Goal: Obtain resource: Obtain resource

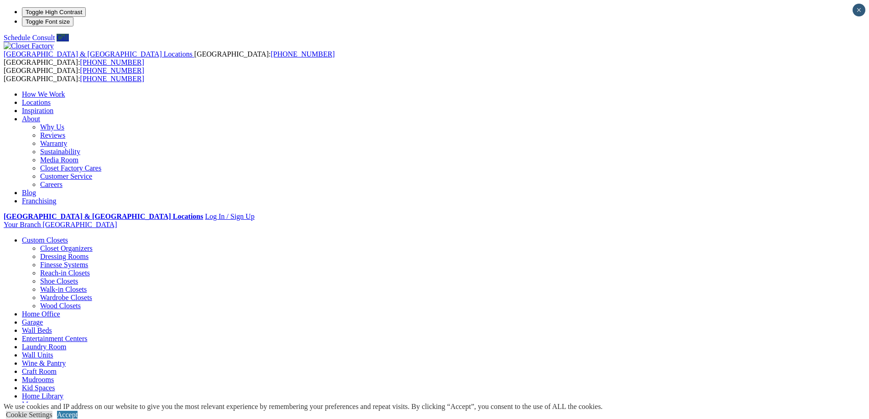
click at [87, 285] on link "Walk-in Closets" at bounding box center [63, 289] width 47 height 8
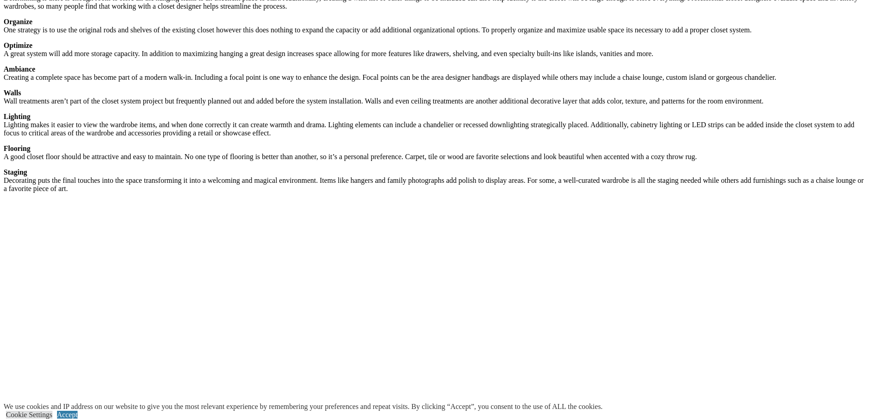
scroll to position [1702, 0]
